Goal: Task Accomplishment & Management: Complete application form

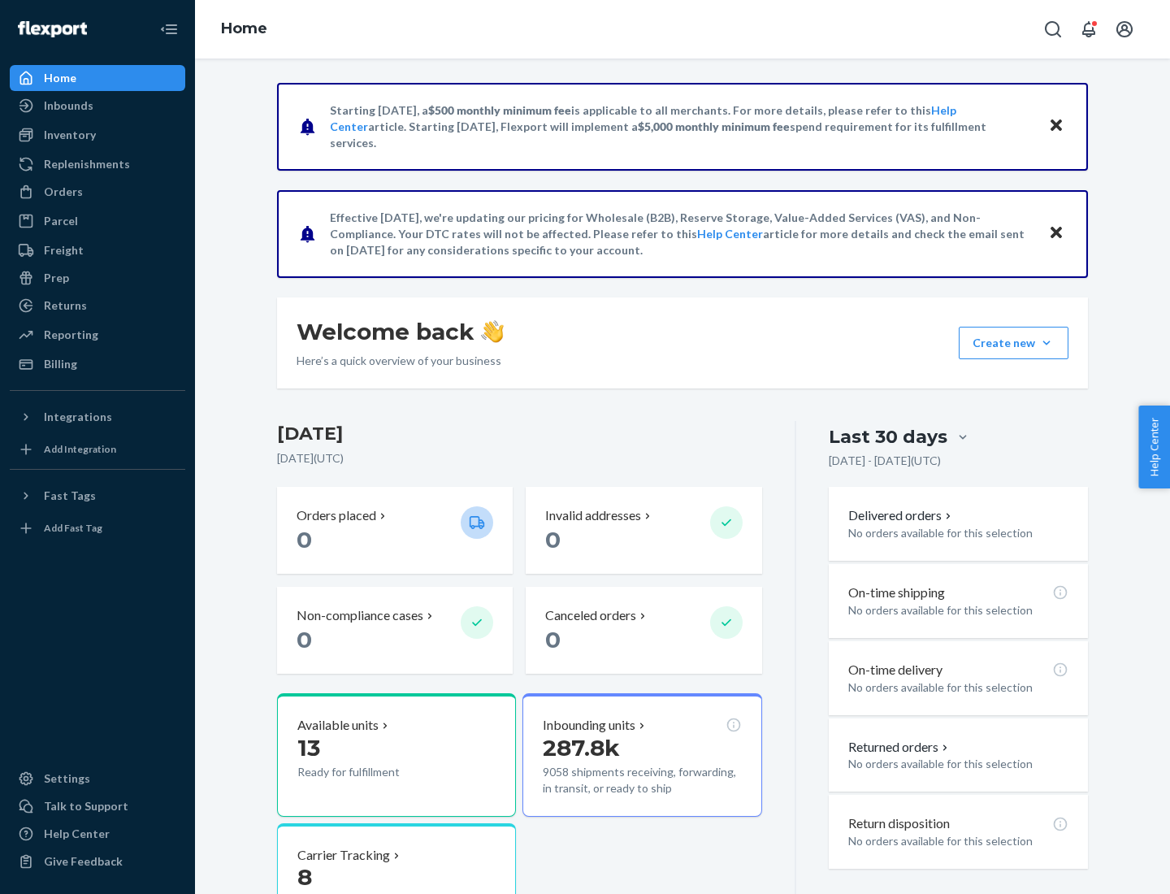
click at [1047, 343] on button "Create new Create new inbound Create new order Create new product" at bounding box center [1014, 343] width 110 height 33
click at [98, 106] on div "Inbounds" at bounding box center [97, 105] width 172 height 23
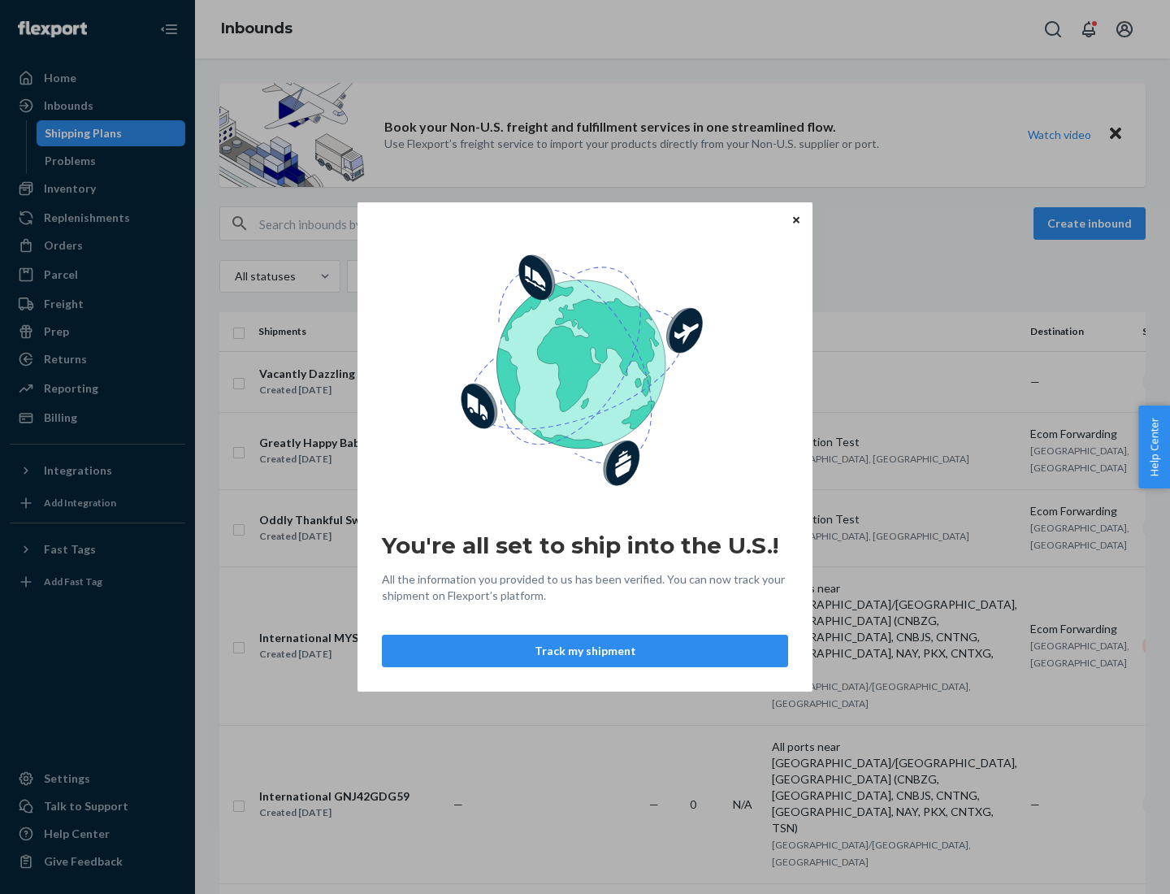
click at [98, 189] on div "You're all set to ship into the U.S.! All the information you provided to us ha…" at bounding box center [585, 447] width 1170 height 894
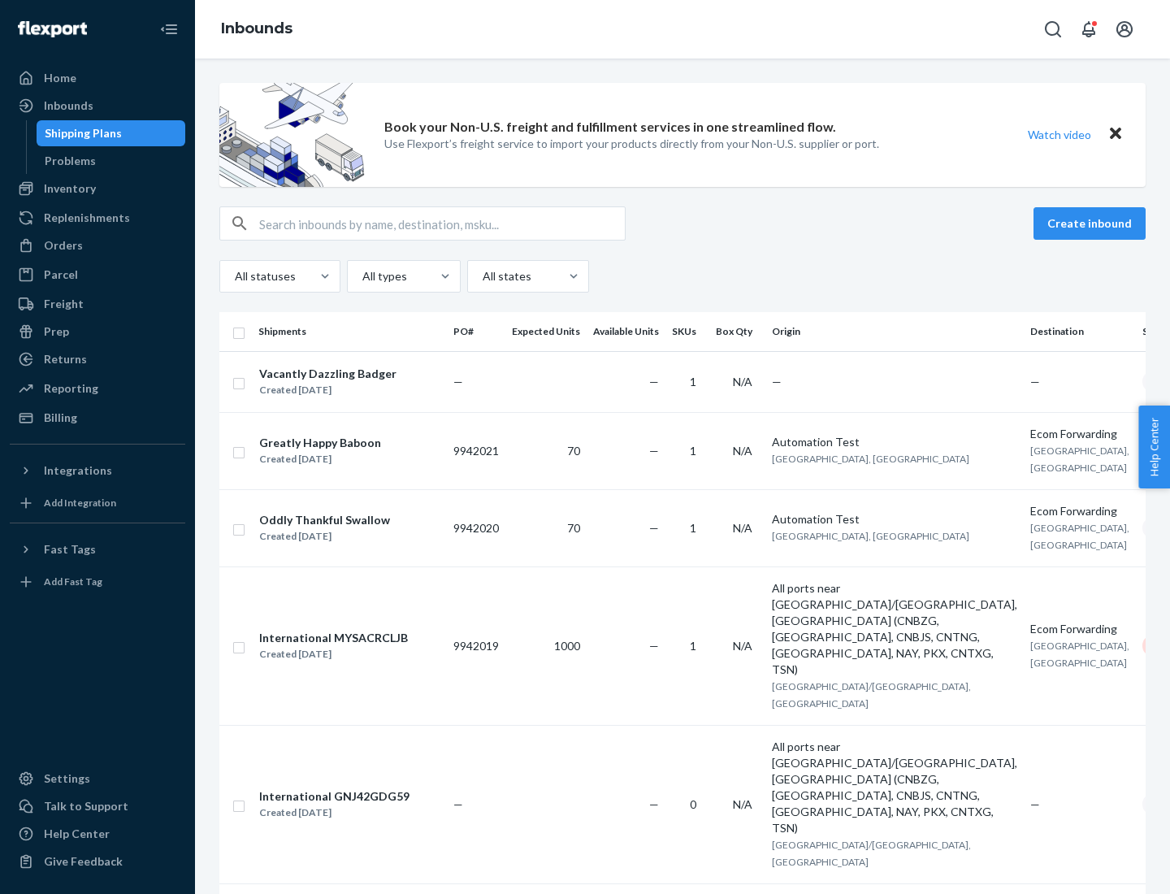
click at [683, 29] on div "Inbounds" at bounding box center [682, 29] width 975 height 59
click at [683, 276] on div "All statuses All types All states" at bounding box center [682, 276] width 926 height 33
click at [80, 133] on div "Shipping Plans" at bounding box center [83, 133] width 77 height 16
click at [1092, 223] on button "Create inbound" at bounding box center [1090, 223] width 112 height 33
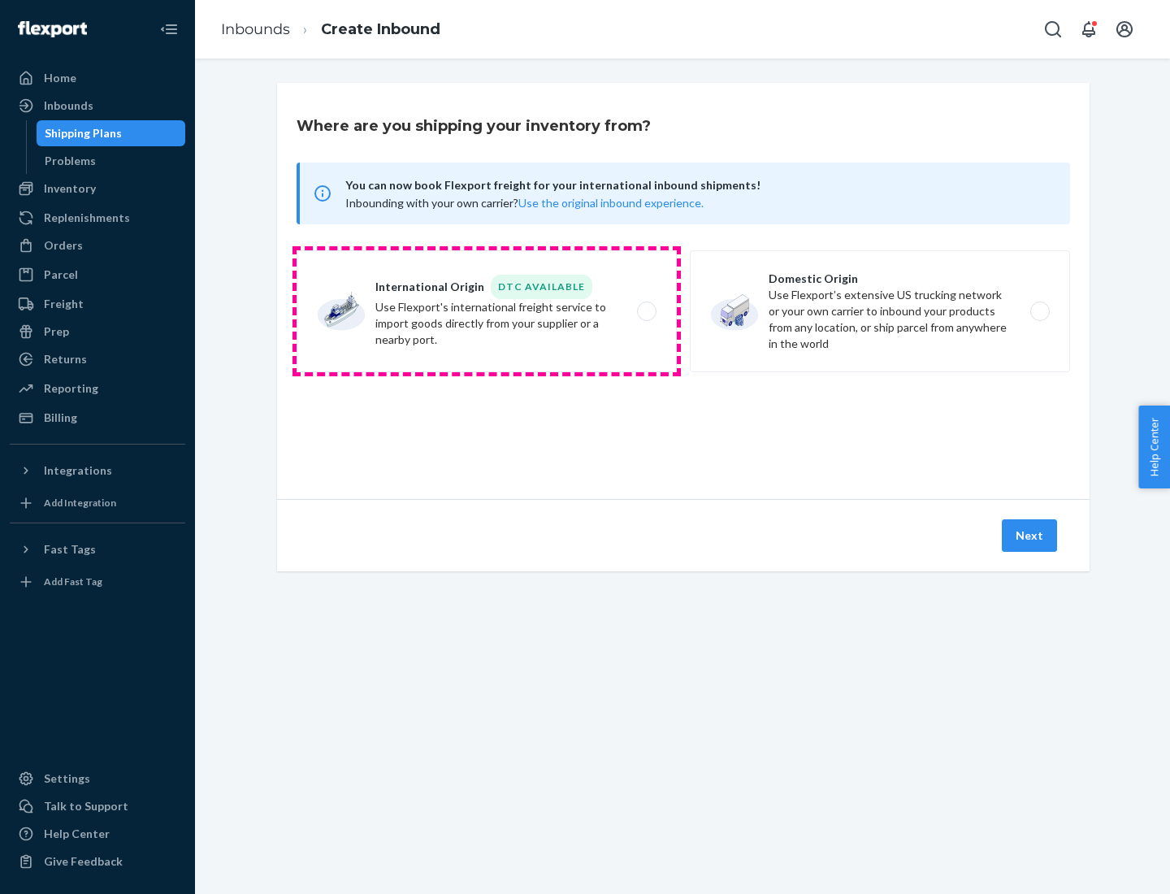
click at [487, 311] on label "International Origin DTC Available Use Flexport's international freight service…" at bounding box center [487, 311] width 380 height 122
click at [646, 311] on input "International Origin DTC Available Use Flexport's international freight service…" at bounding box center [651, 311] width 11 height 11
radio input "true"
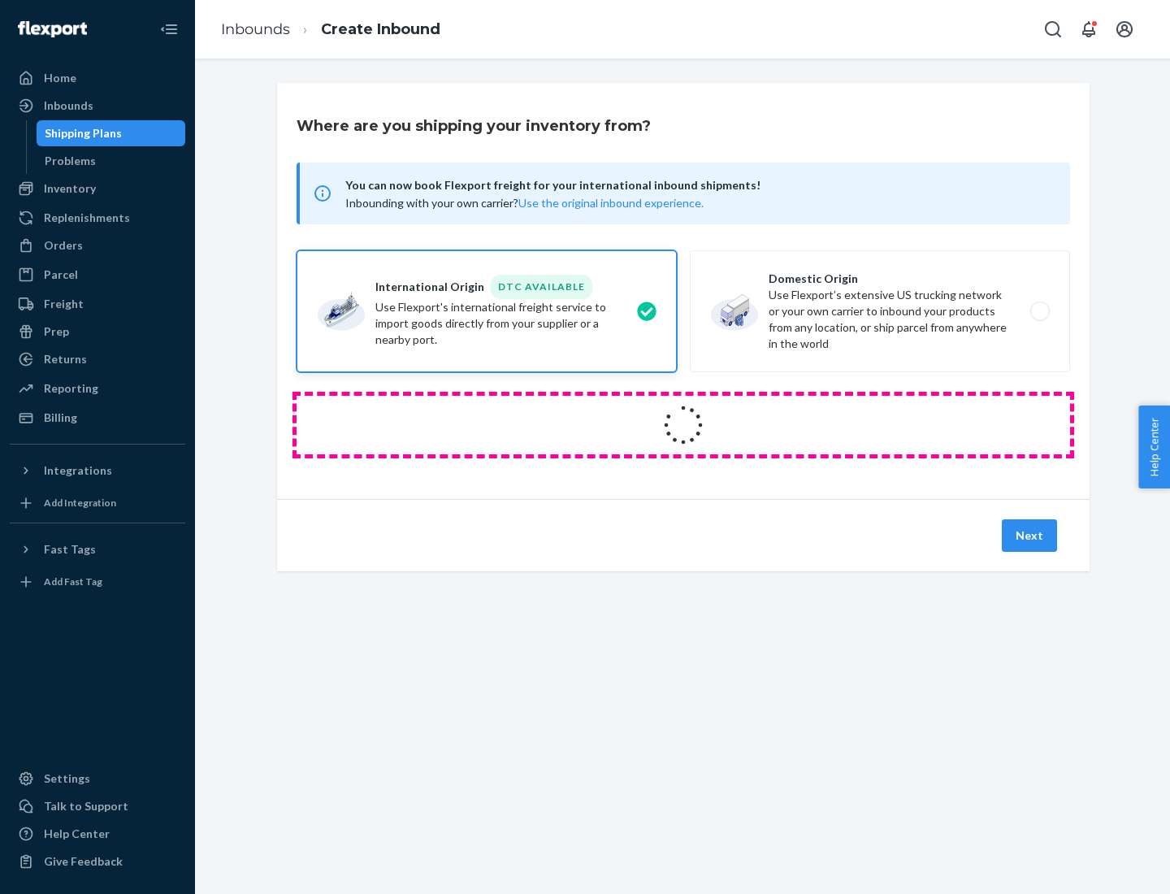
click at [683, 425] on icon at bounding box center [683, 425] width 52 height 52
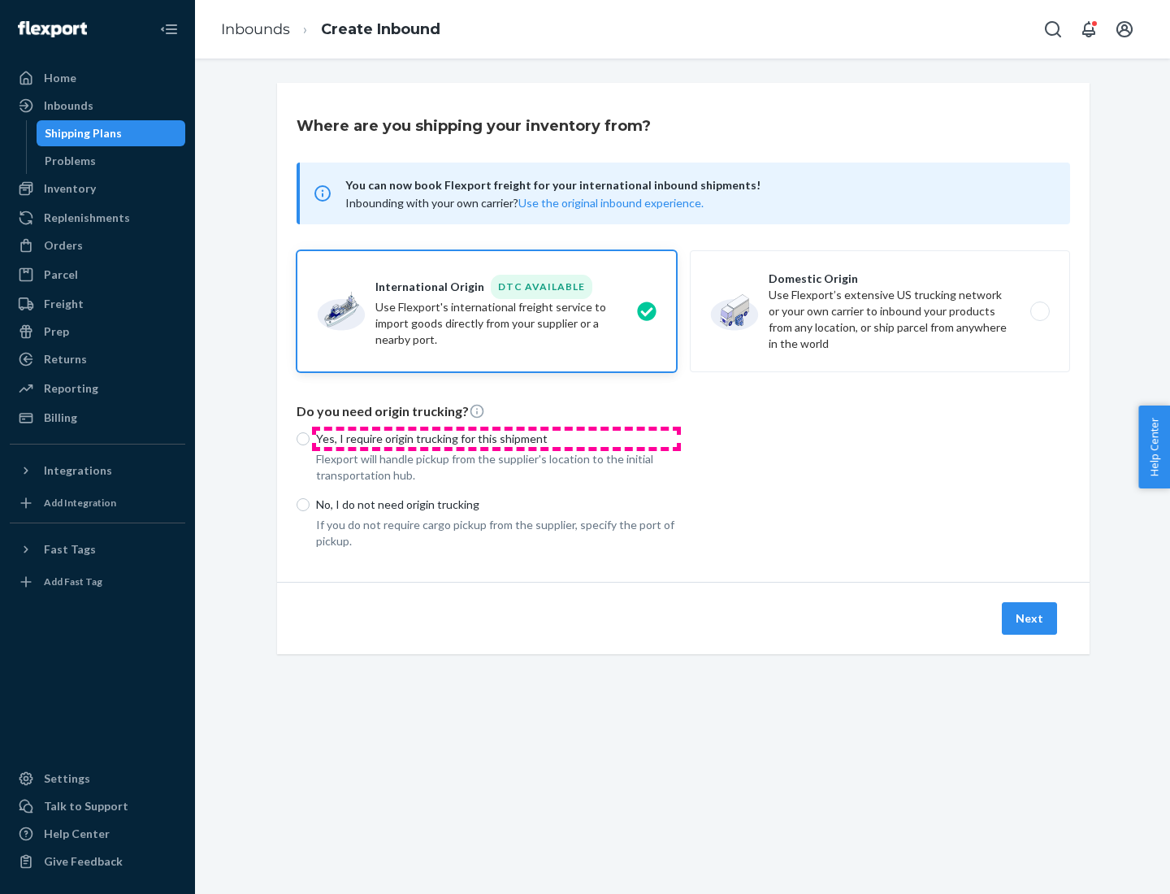
click at [497, 438] on p "Yes, I require origin trucking for this shipment" at bounding box center [496, 439] width 361 height 16
click at [310, 438] on input "Yes, I require origin trucking for this shipment" at bounding box center [303, 438] width 13 height 13
radio input "true"
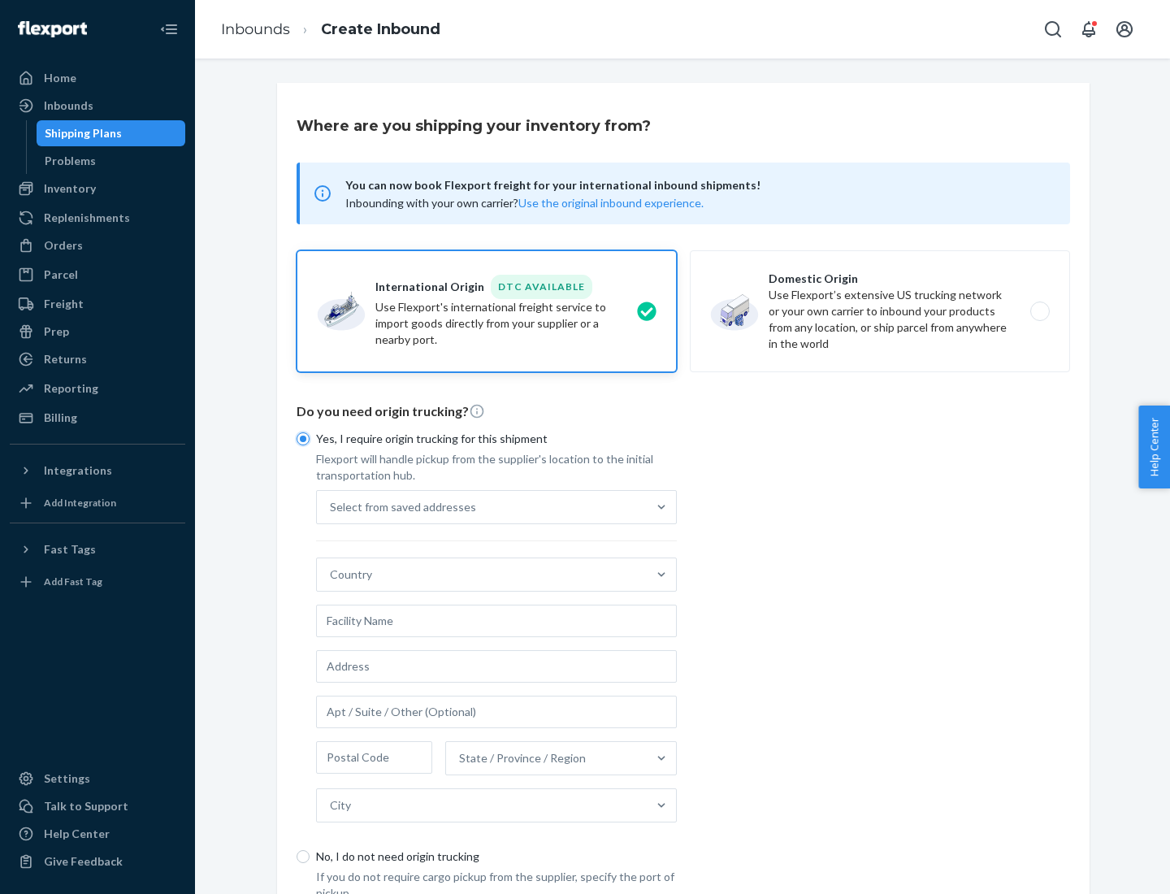
scroll to position [31, 0]
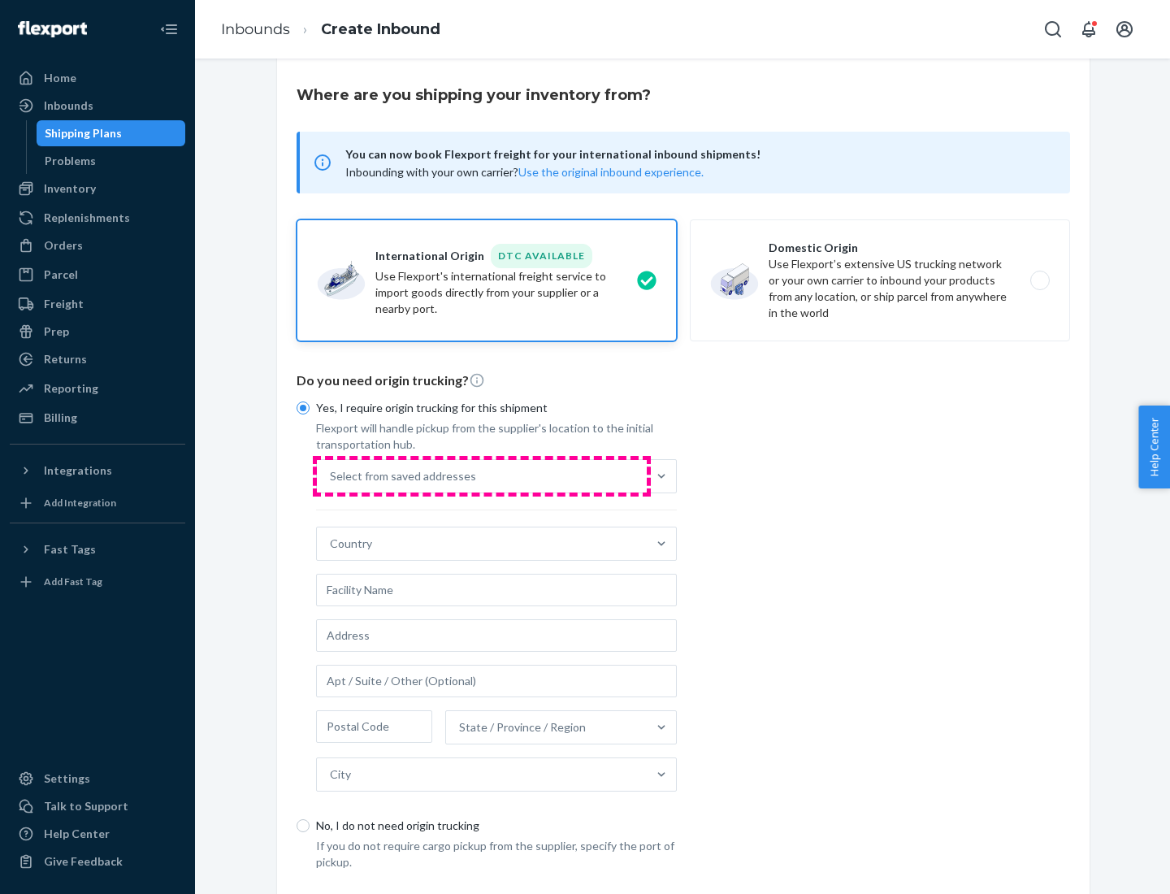
click at [482, 475] on div "Select from saved addresses" at bounding box center [482, 476] width 330 height 33
click at [332, 475] on input "Select from saved addresses" at bounding box center [331, 476] width 2 height 16
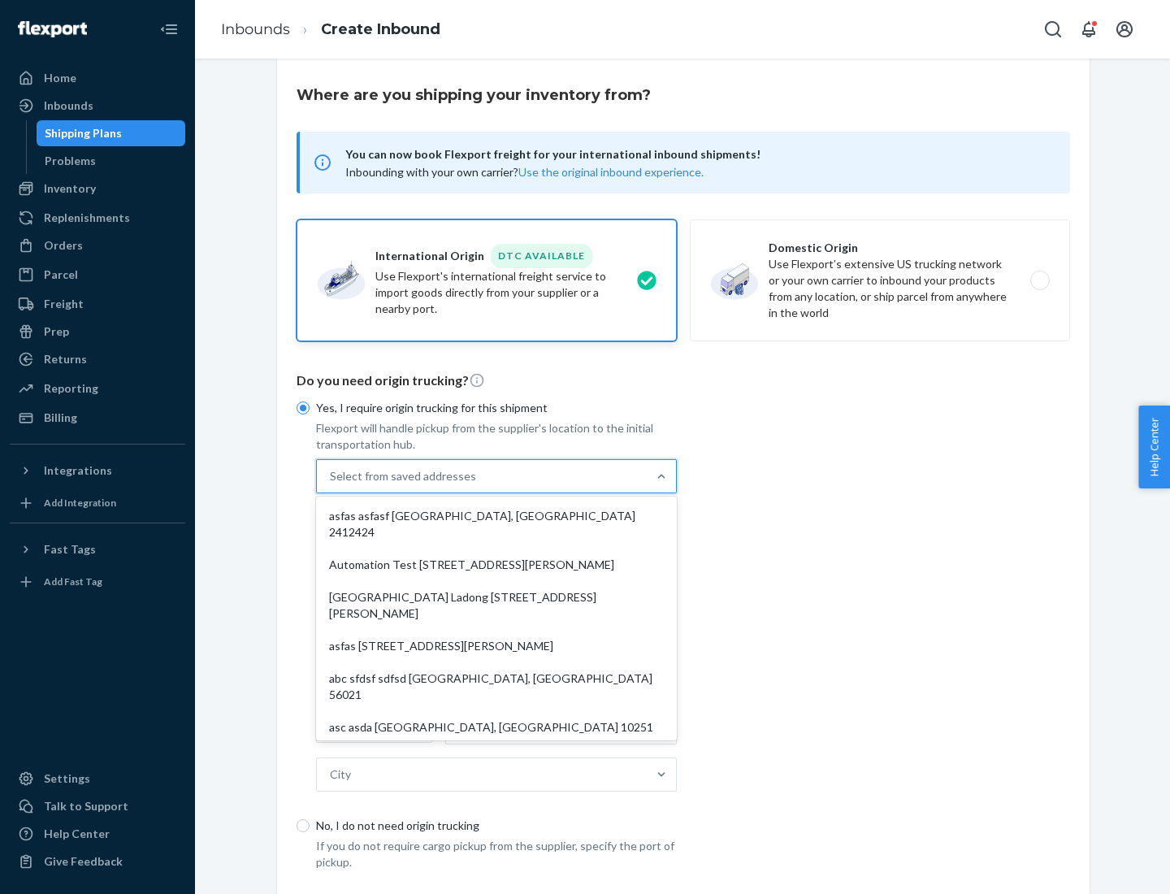
scroll to position [71, 0]
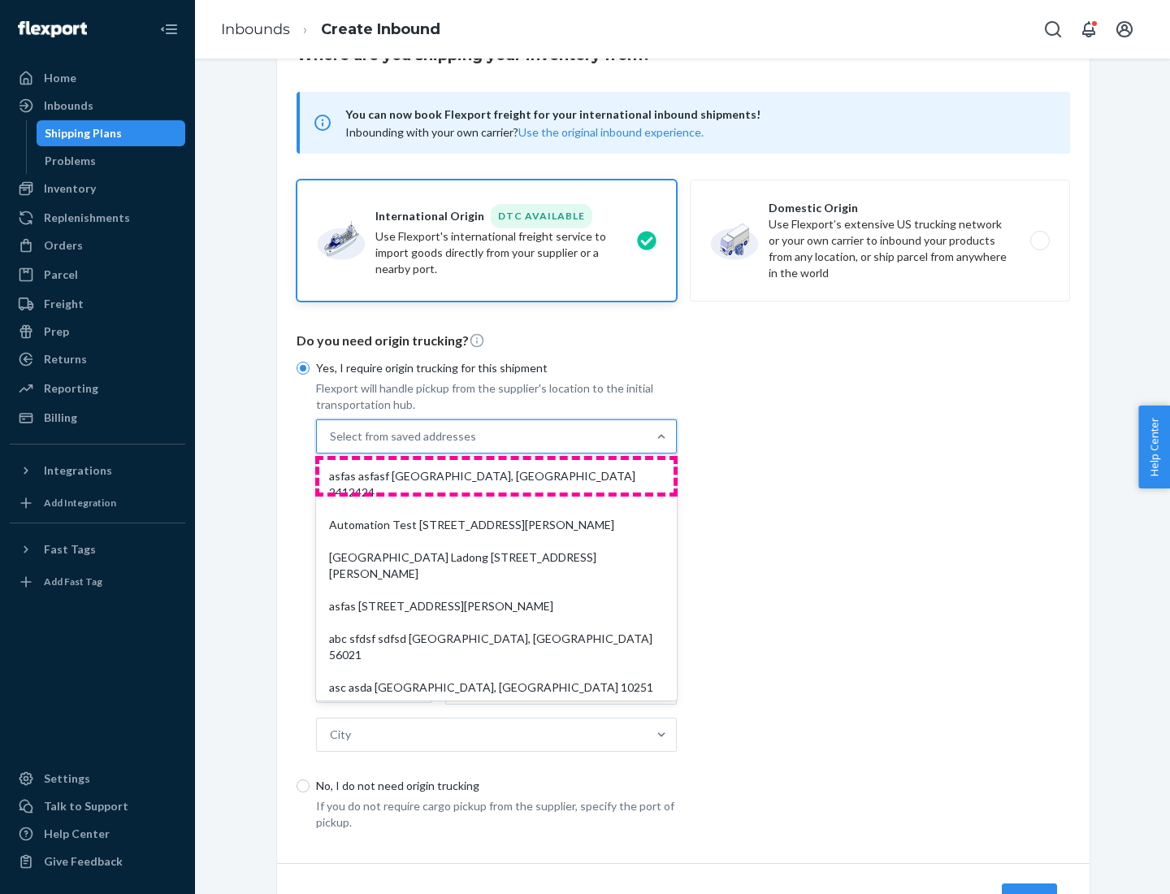
click at [497, 475] on div "asfas asfasf [GEOGRAPHIC_DATA], [GEOGRAPHIC_DATA] 2412424" at bounding box center [496, 484] width 354 height 49
click at [332, 445] on input "option asfas asfasf [GEOGRAPHIC_DATA], [GEOGRAPHIC_DATA] 2412424 focused, 1 of …" at bounding box center [331, 436] width 2 height 16
type input "asfas"
type input "asfasf"
type input "2412424"
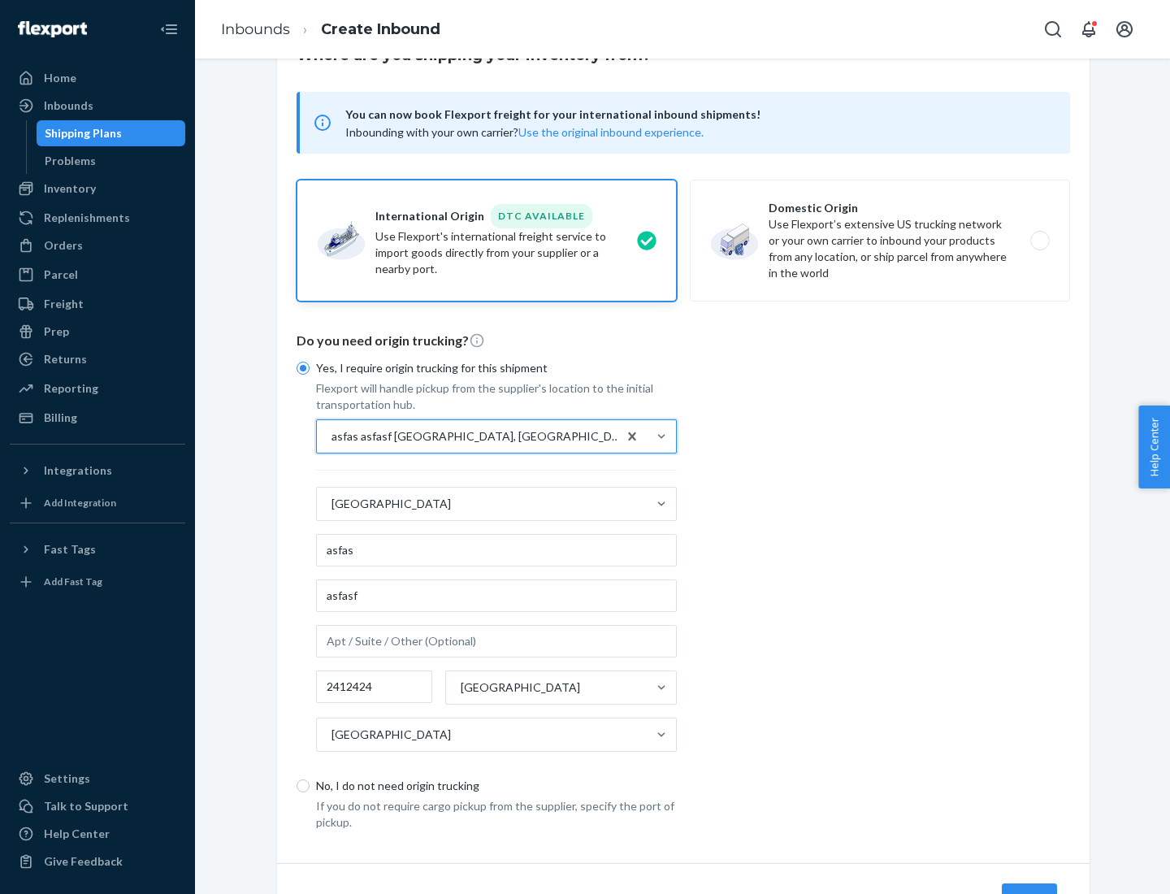
scroll to position [151, 0]
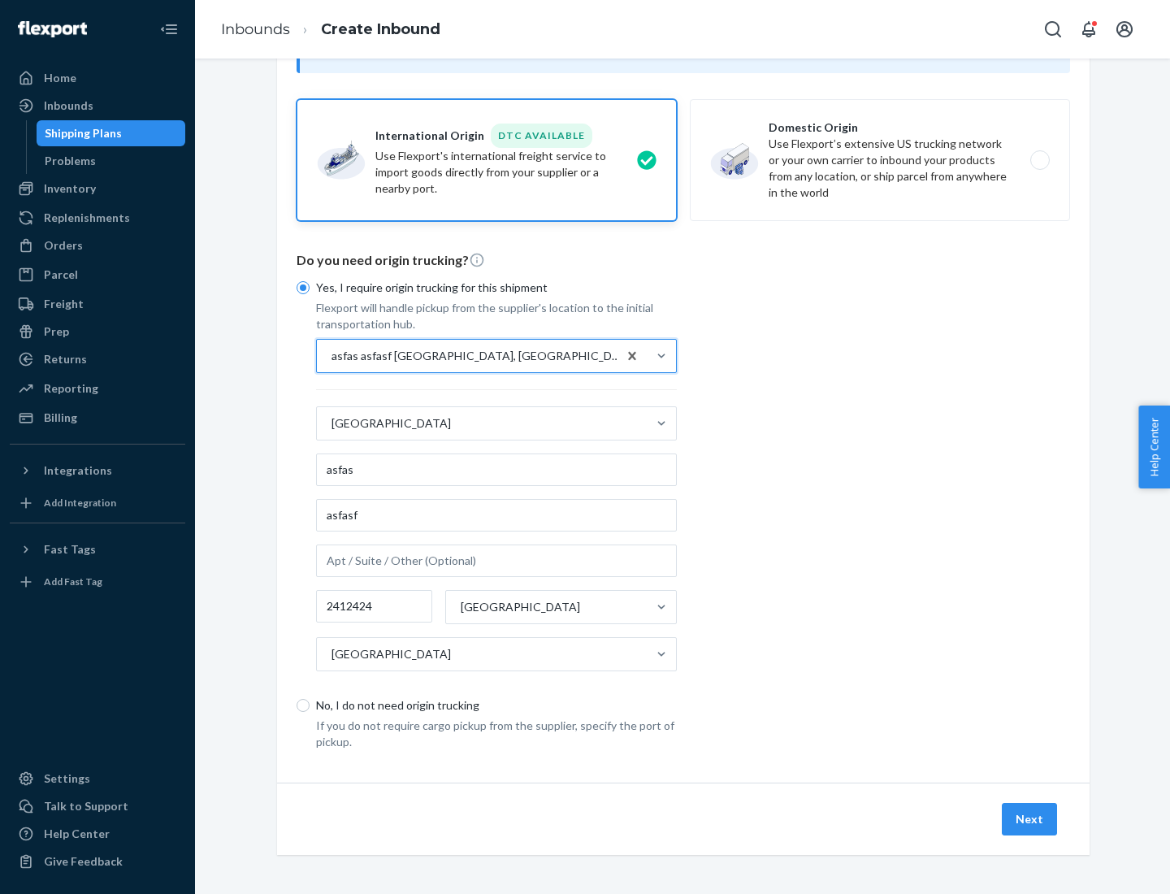
click at [1030, 818] on button "Next" at bounding box center [1029, 819] width 55 height 33
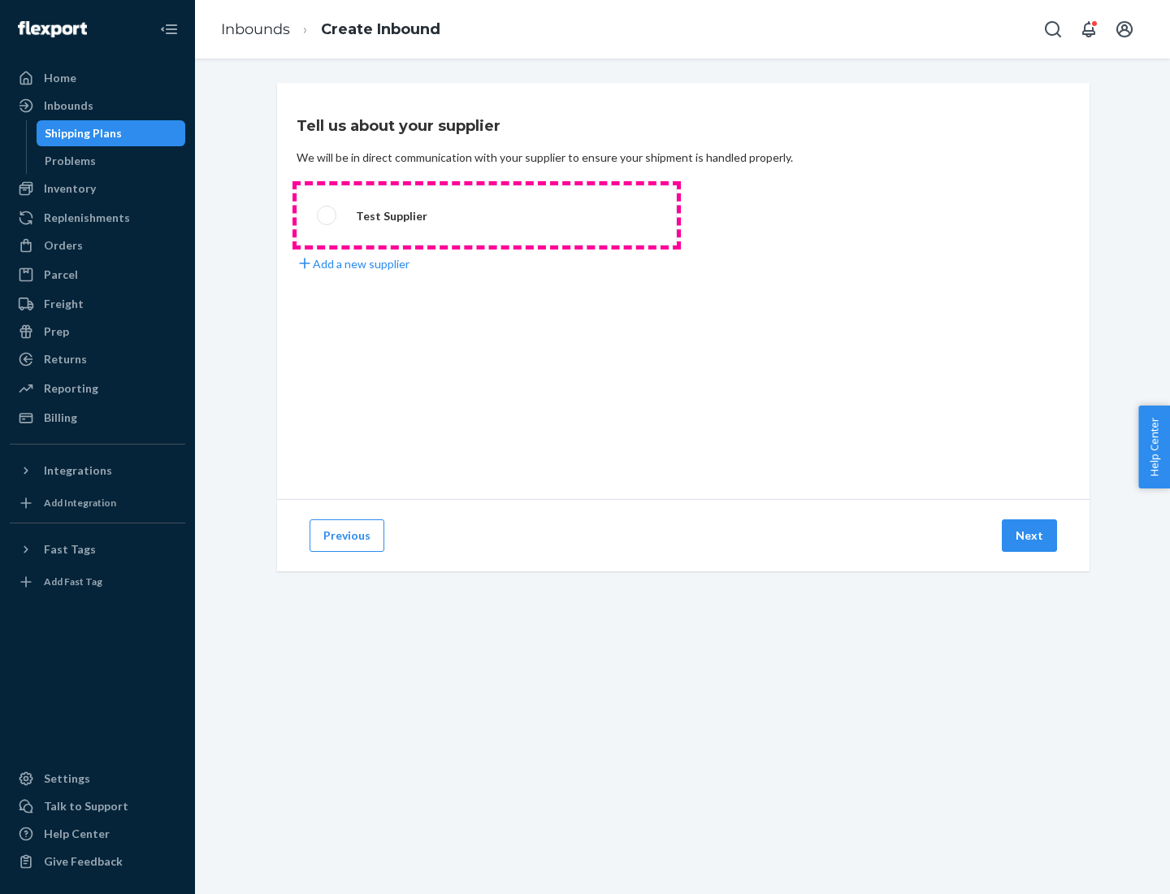
click at [487, 215] on label "Test Supplier" at bounding box center [487, 215] width 380 height 60
click at [327, 215] on input "Test Supplier" at bounding box center [322, 215] width 11 height 11
radio input "true"
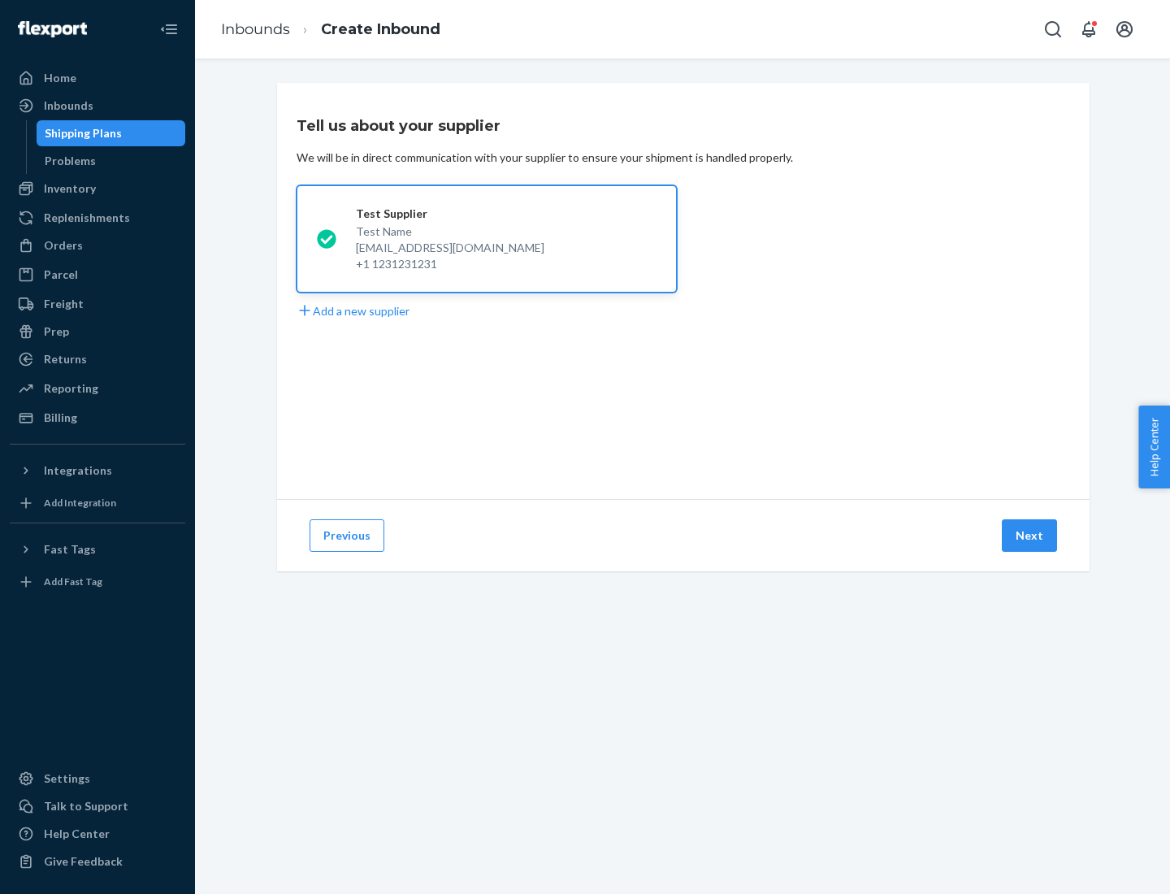
click at [1030, 536] on button "Next" at bounding box center [1029, 535] width 55 height 33
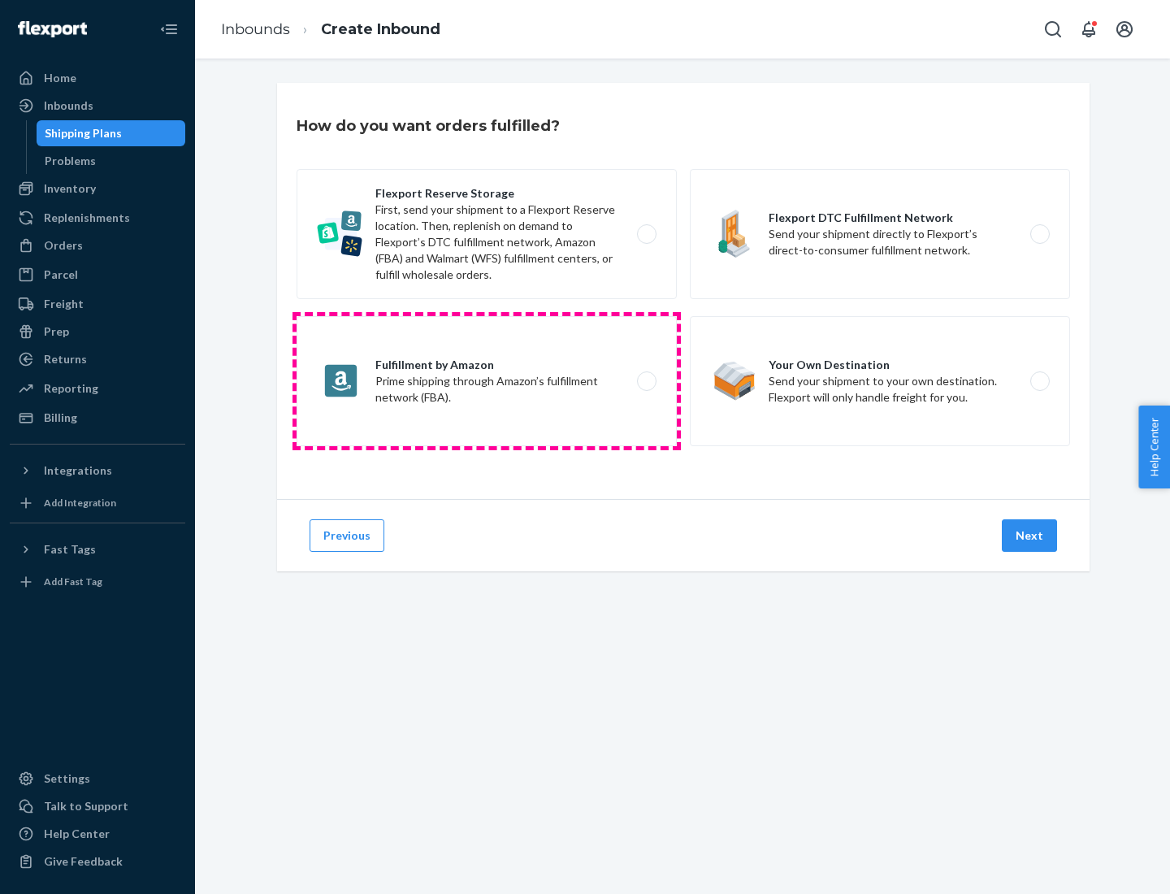
click at [487, 381] on label "Fulfillment by Amazon Prime shipping through Amazon’s fulfillment network (FBA)." at bounding box center [487, 381] width 380 height 130
click at [646, 381] on input "Fulfillment by Amazon Prime shipping through Amazon’s fulfillment network (FBA)." at bounding box center [651, 381] width 11 height 11
radio input "true"
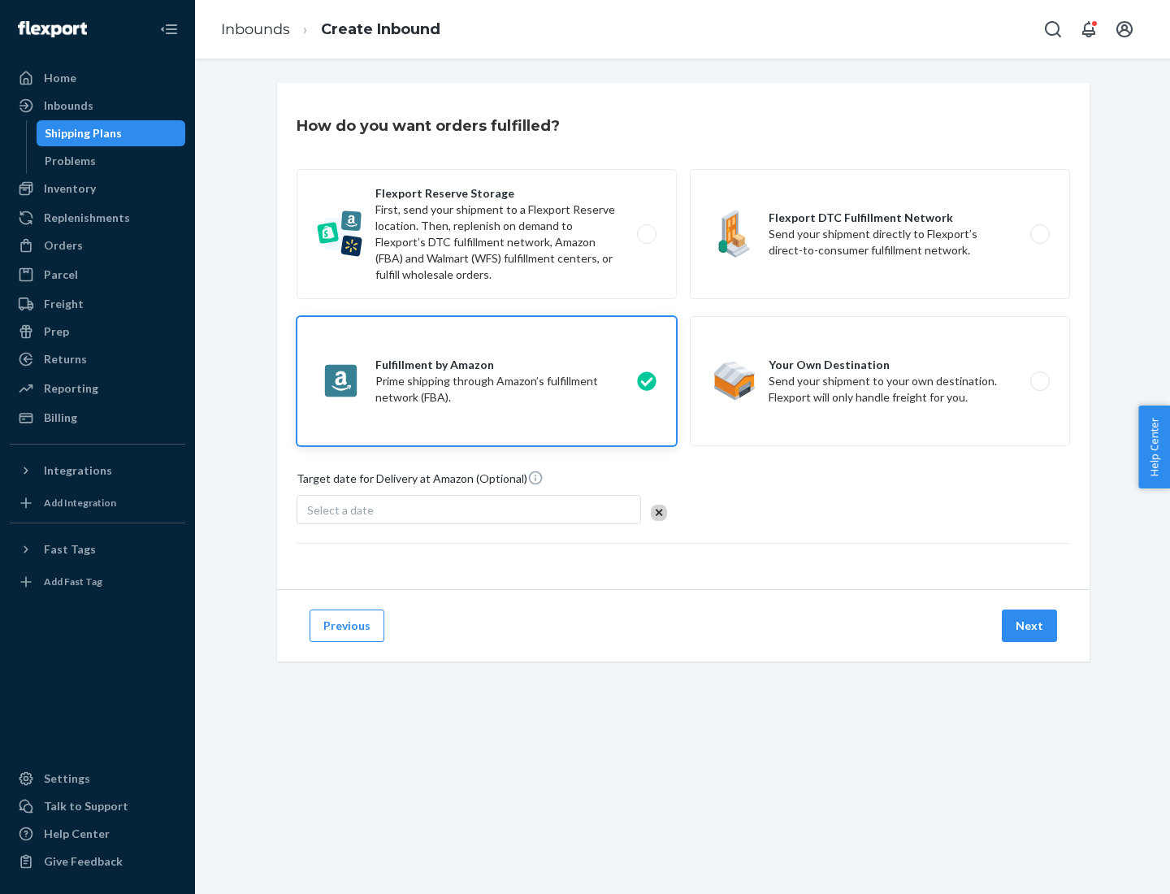
click at [1030, 626] on button "Next" at bounding box center [1029, 625] width 55 height 33
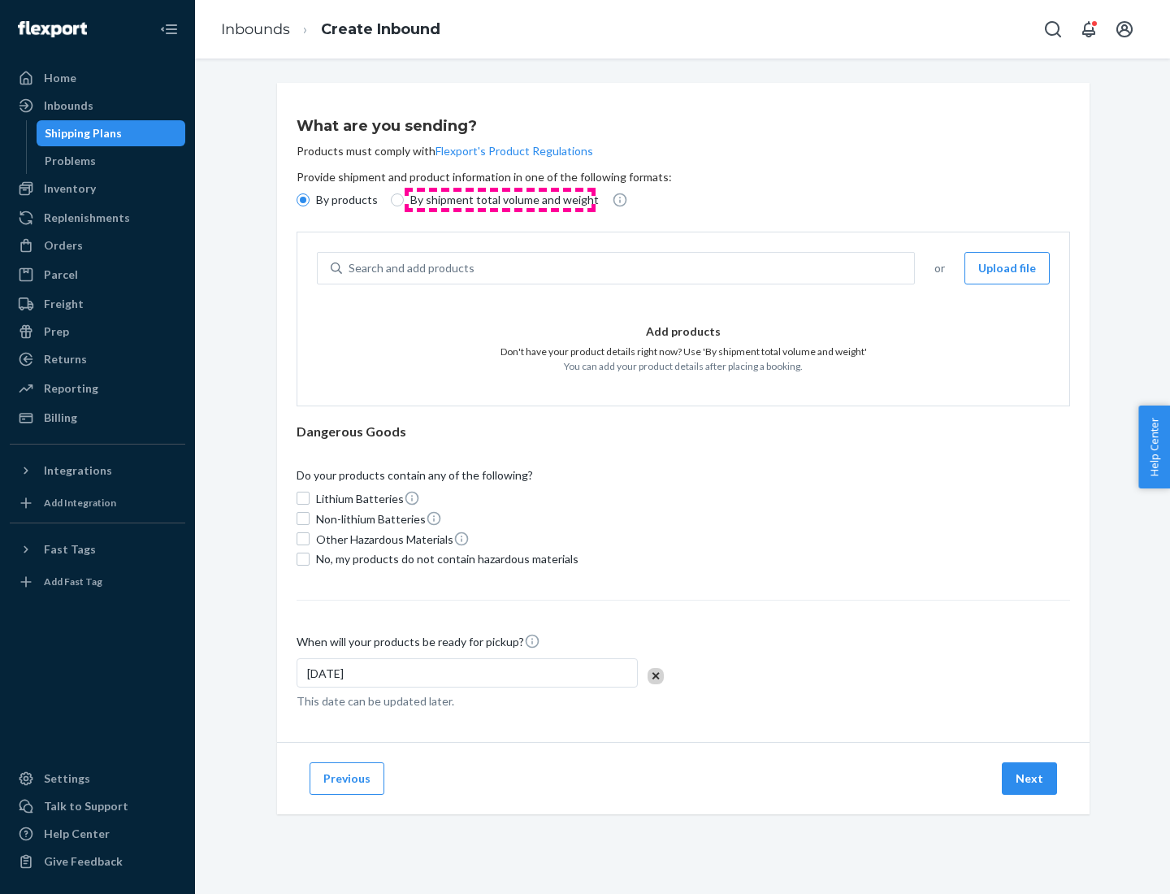
click at [500, 200] on p "By shipment total volume and weight" at bounding box center [504, 200] width 189 height 16
click at [404, 200] on input "By shipment total volume and weight" at bounding box center [397, 199] width 13 height 13
radio input "true"
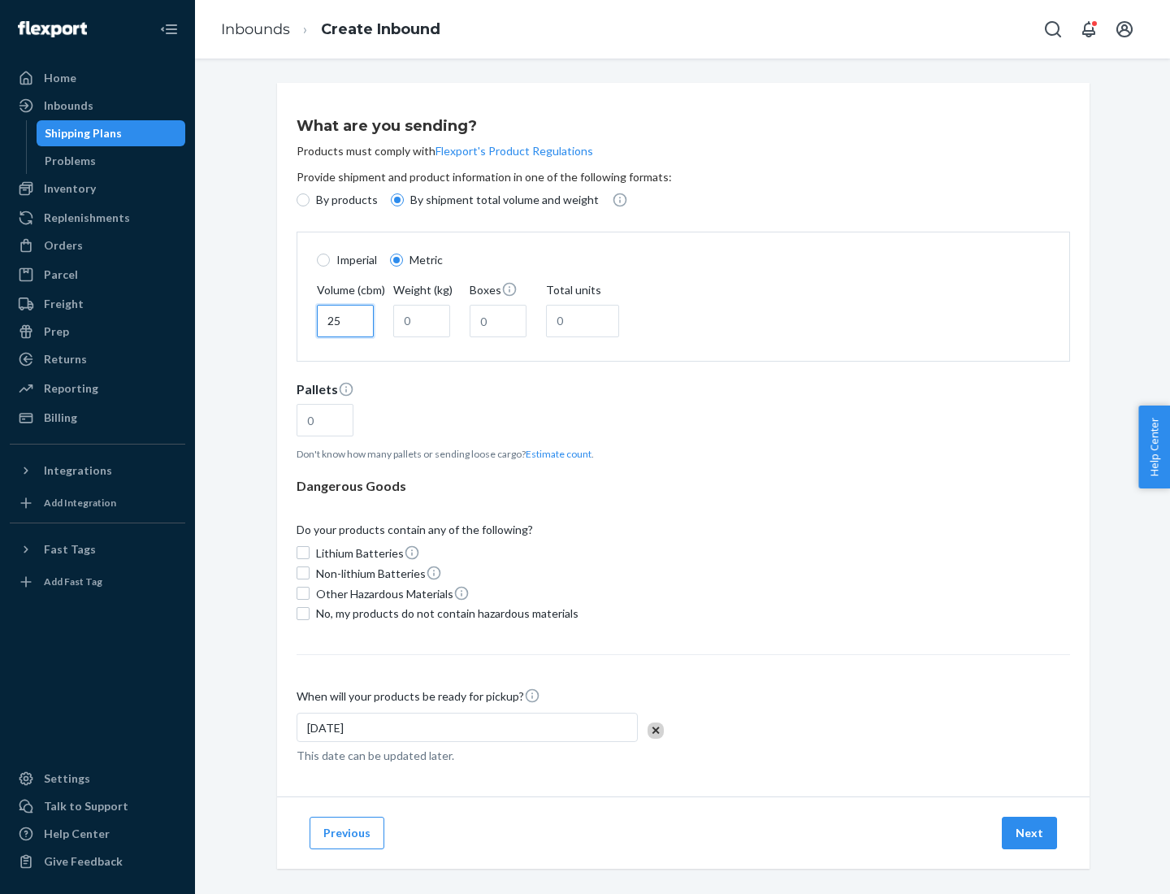
type input "25"
type input "100"
type input "50"
type input "500"
click at [555, 453] on button "Estimate count" at bounding box center [559, 454] width 66 height 14
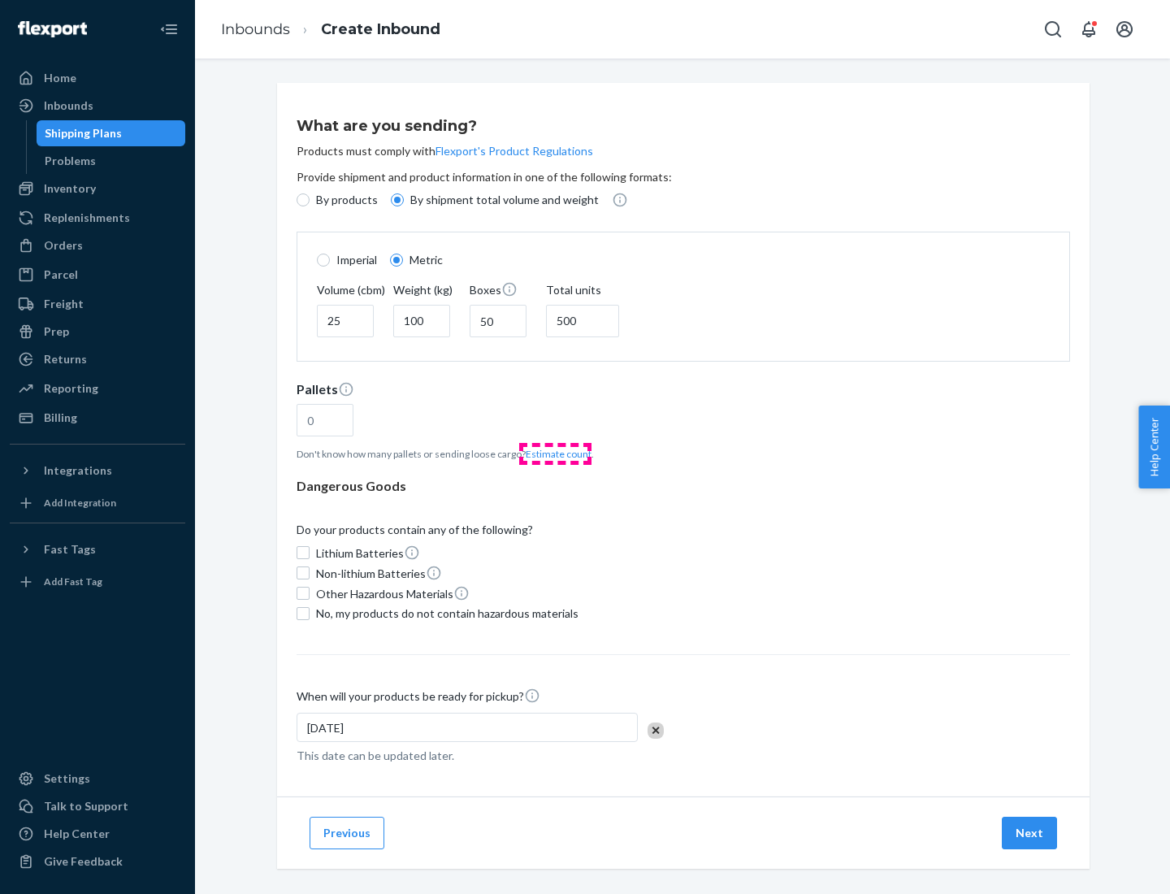
type input "16"
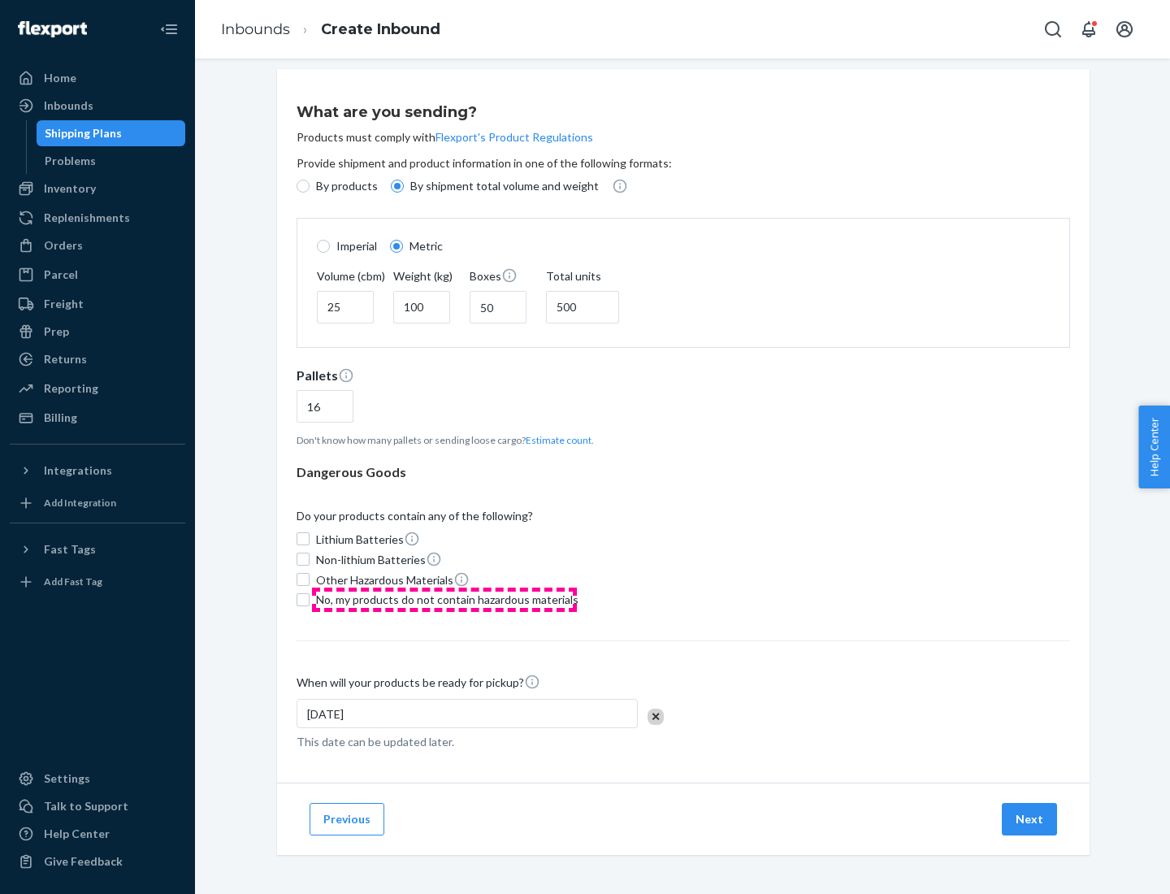
click at [445, 599] on span "No, my products do not contain hazardous materials" at bounding box center [447, 600] width 262 height 16
click at [310, 599] on input "No, my products do not contain hazardous materials" at bounding box center [303, 599] width 13 height 13
checkbox input "true"
click at [1030, 818] on button "Next" at bounding box center [1029, 819] width 55 height 33
